Goal: Information Seeking & Learning: Learn about a topic

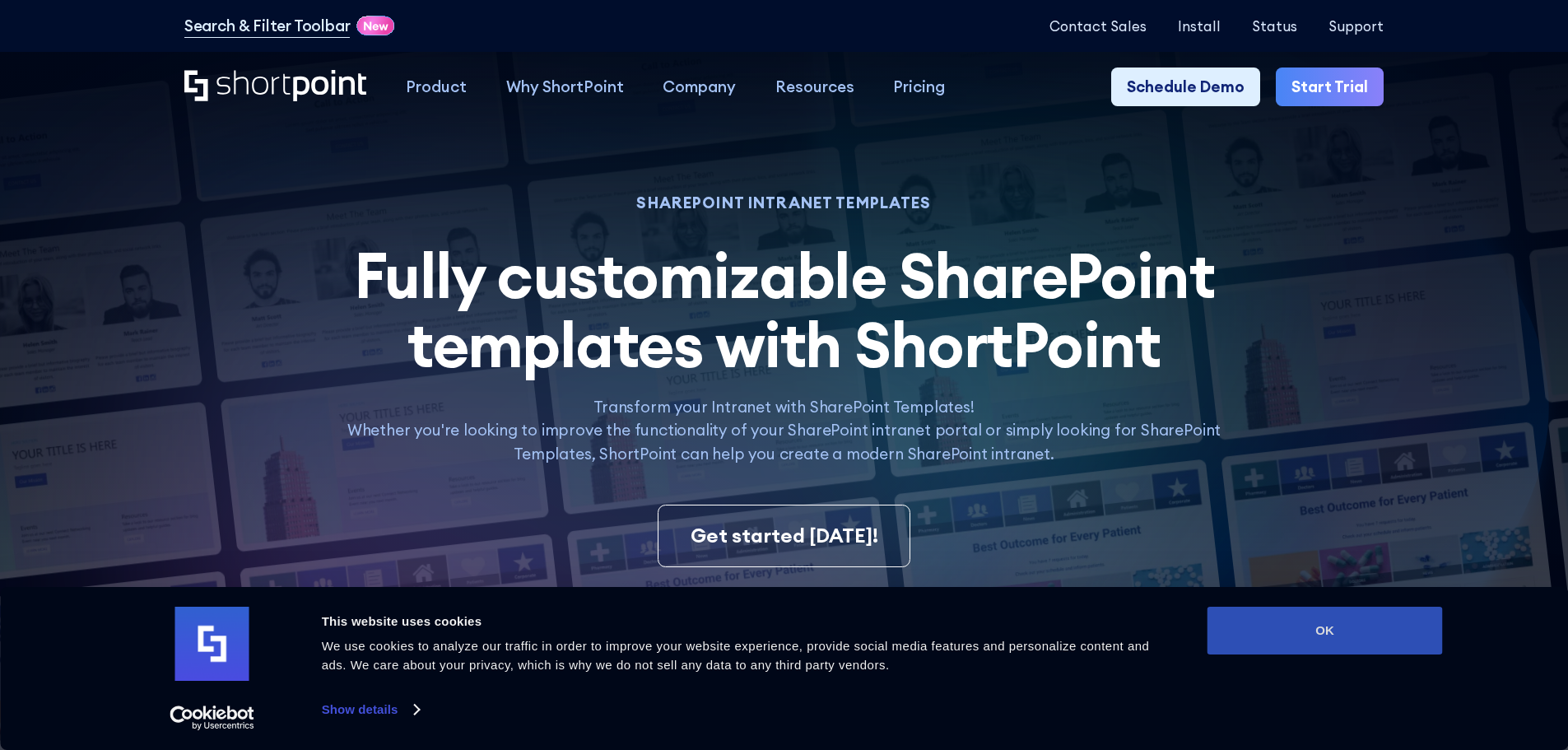
click at [770, 637] on button "OK" at bounding box center [1325, 630] width 236 height 48
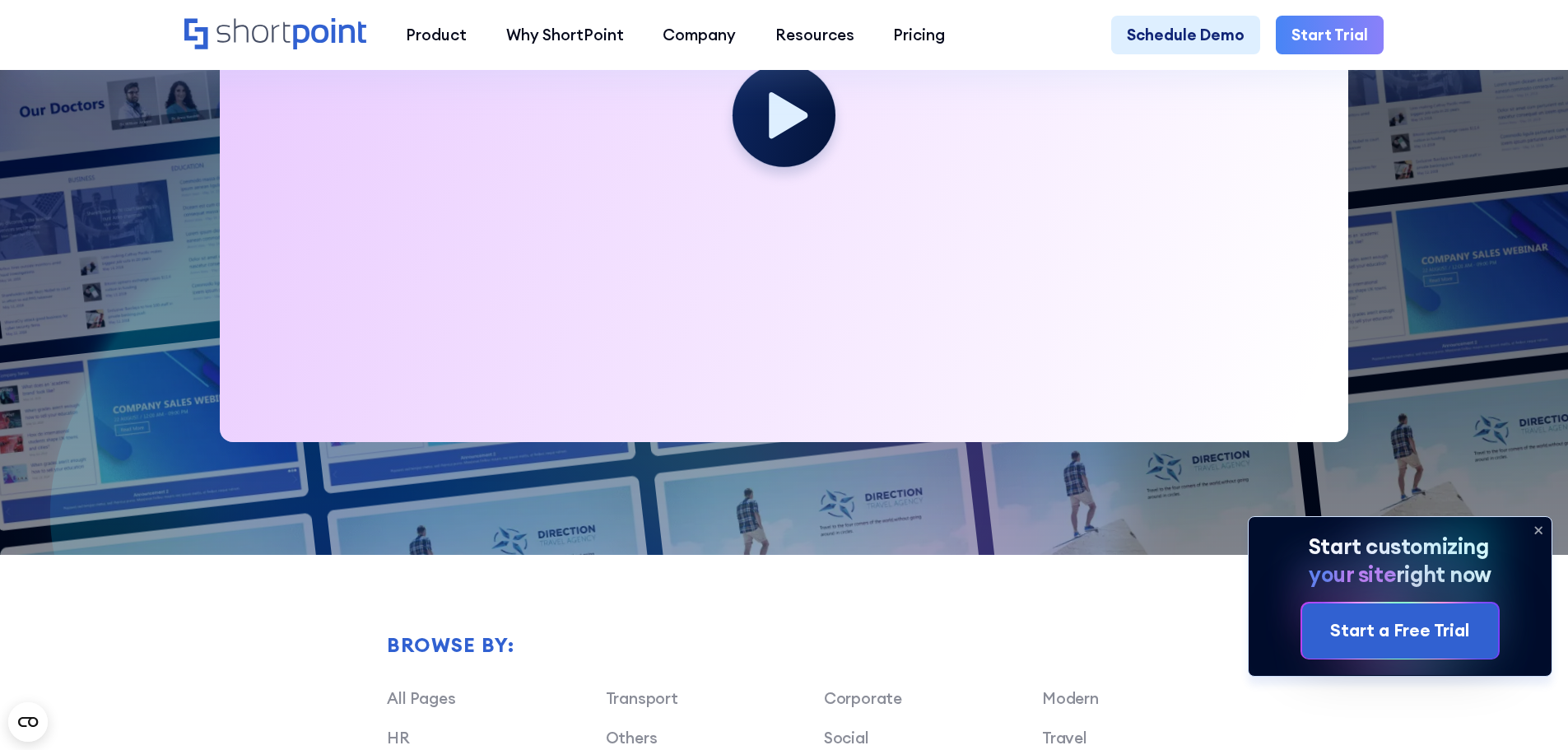
scroll to position [1070, 0]
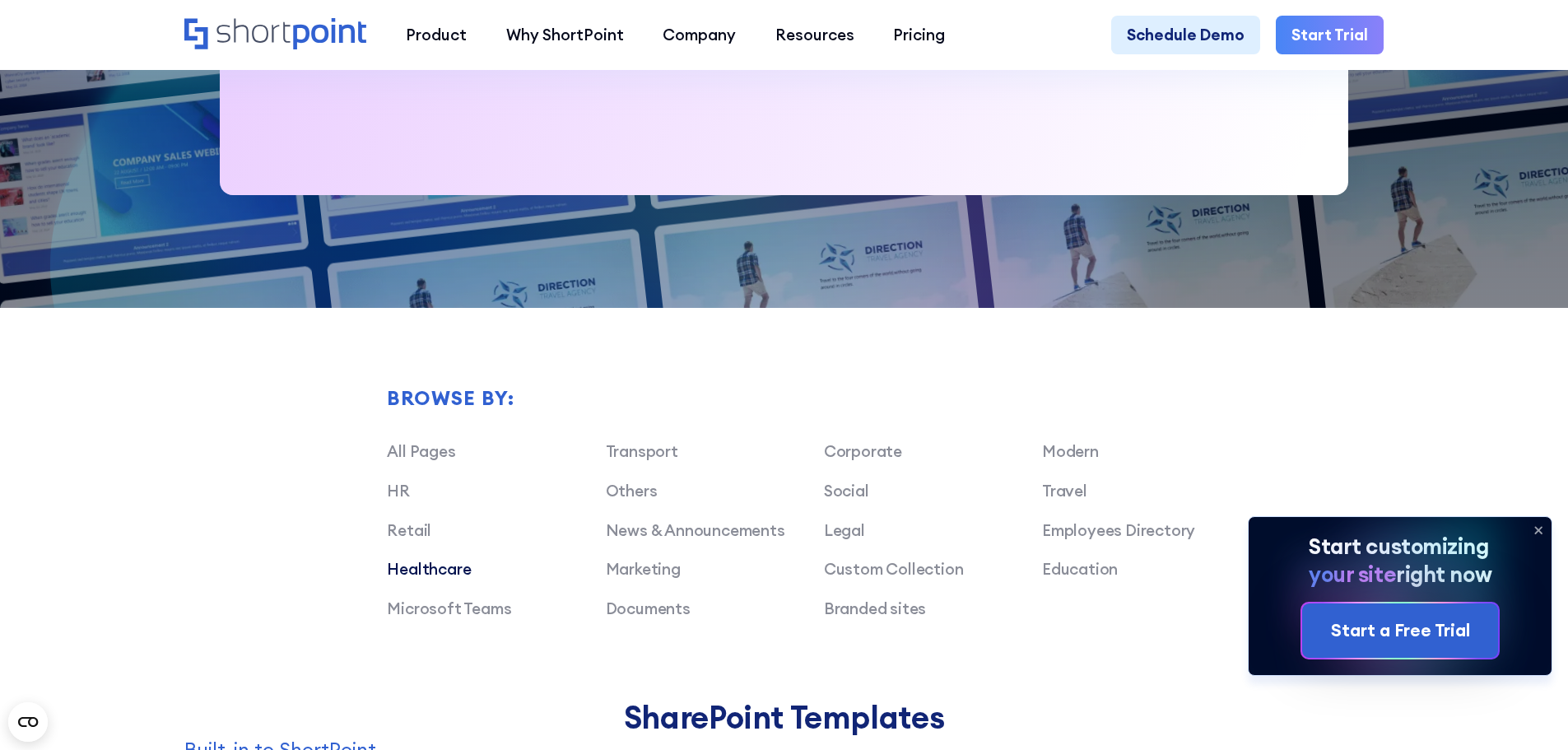
click at [433, 574] on link "Healthcare" at bounding box center [428, 569] width 84 height 20
click at [458, 579] on link "Healthcare" at bounding box center [428, 569] width 84 height 20
click at [445, 579] on link "Healthcare" at bounding box center [428, 569] width 84 height 20
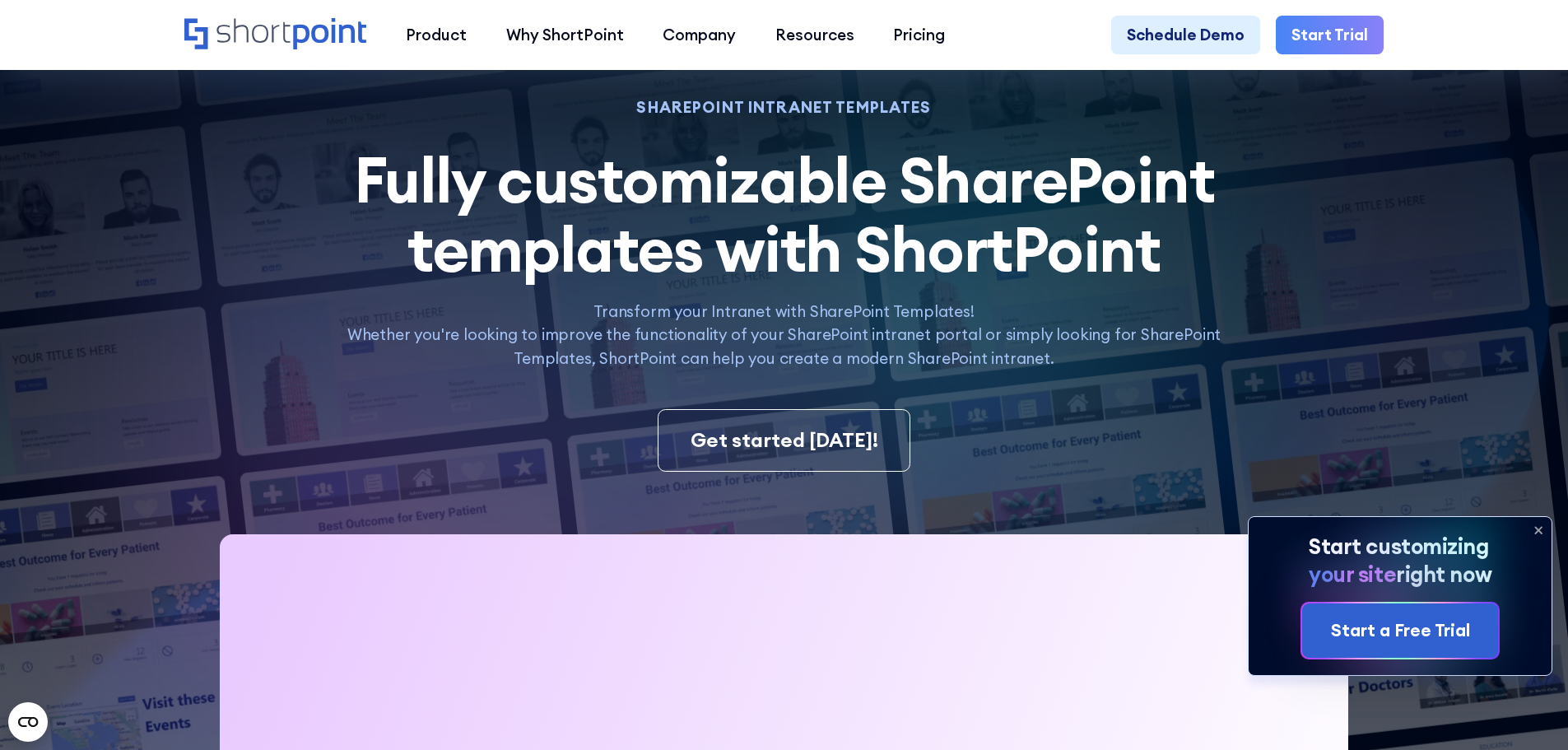
scroll to position [0, 0]
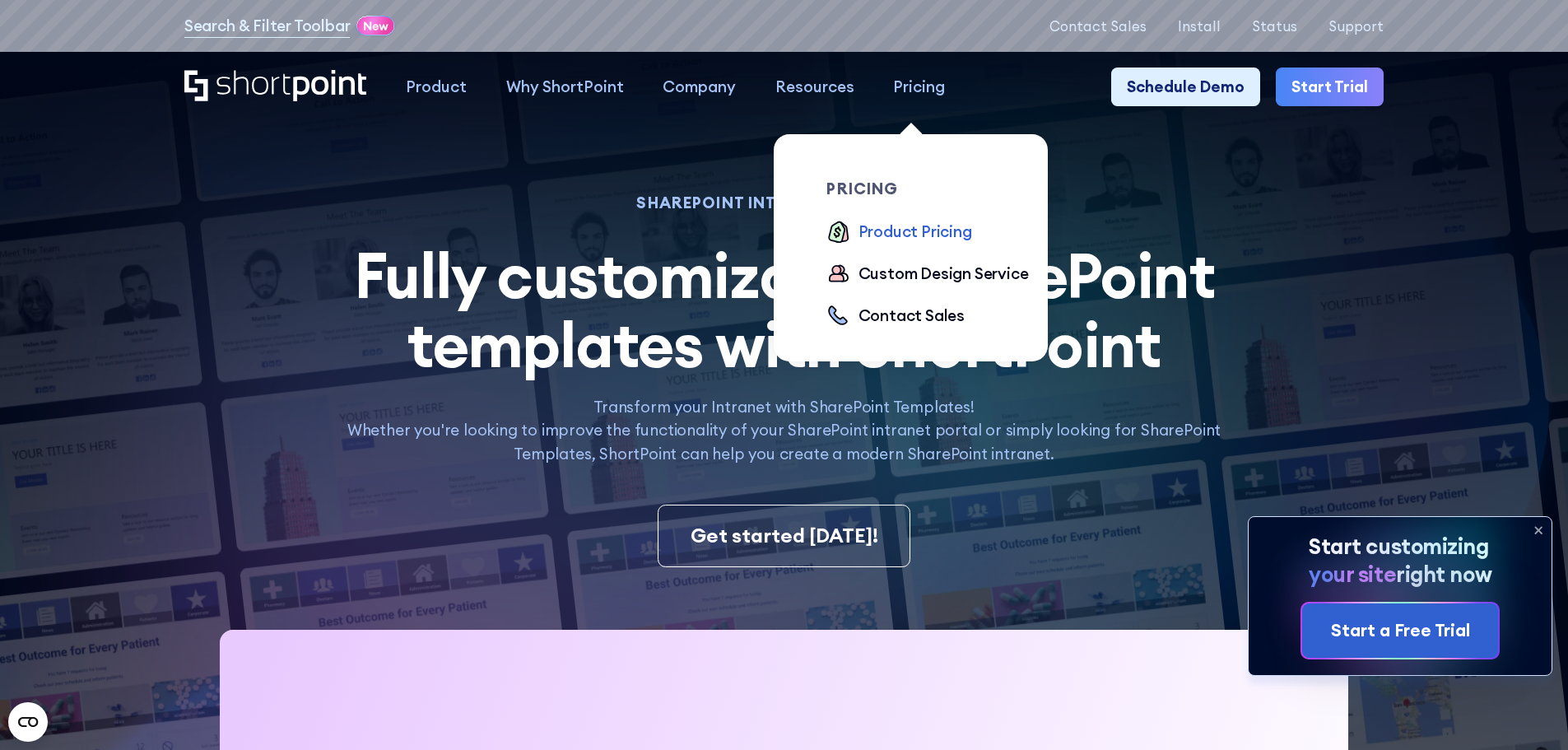
click at [770, 237] on div "Product Pricing" at bounding box center [916, 231] width 113 height 24
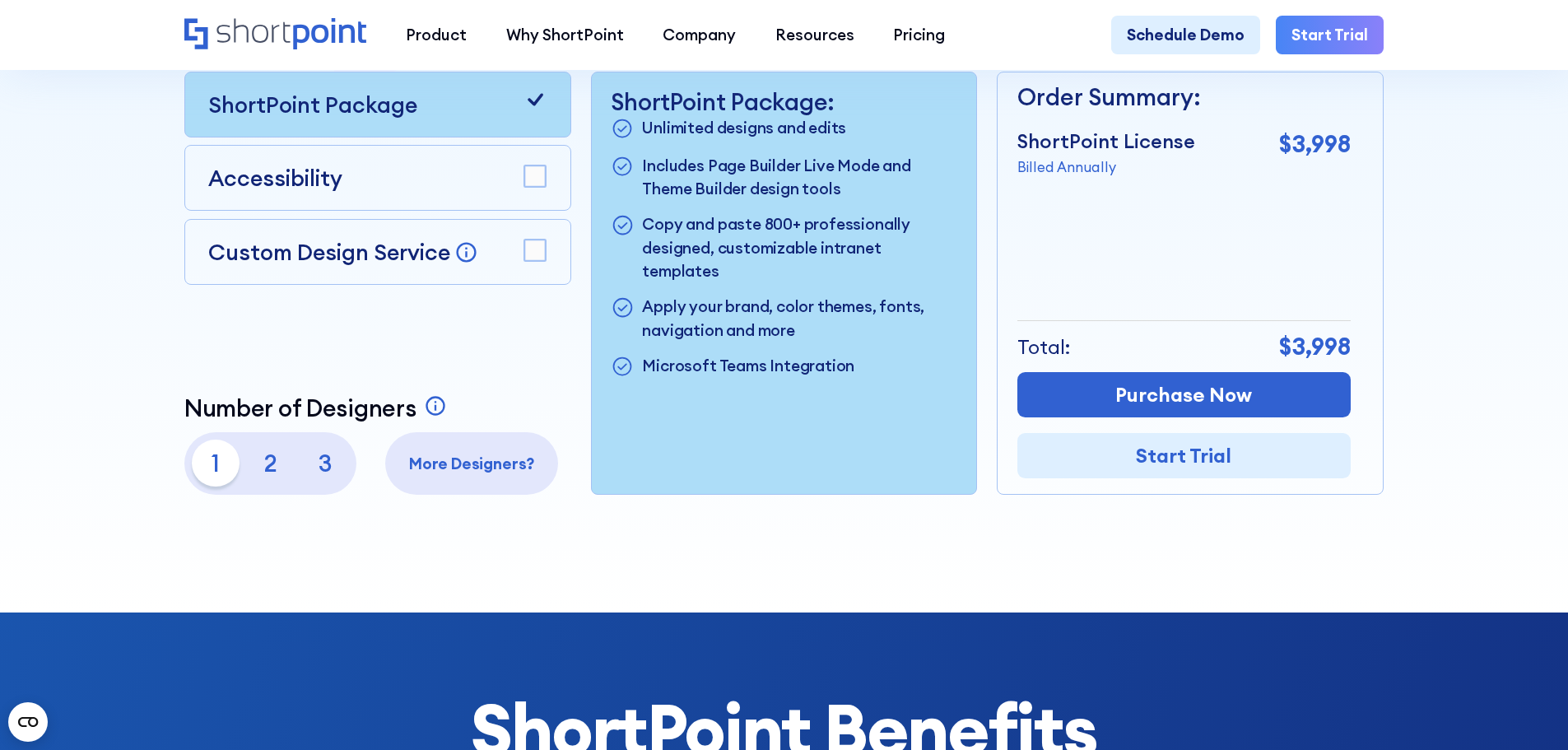
scroll to position [576, 0]
